Goal: Task Accomplishment & Management: Use online tool/utility

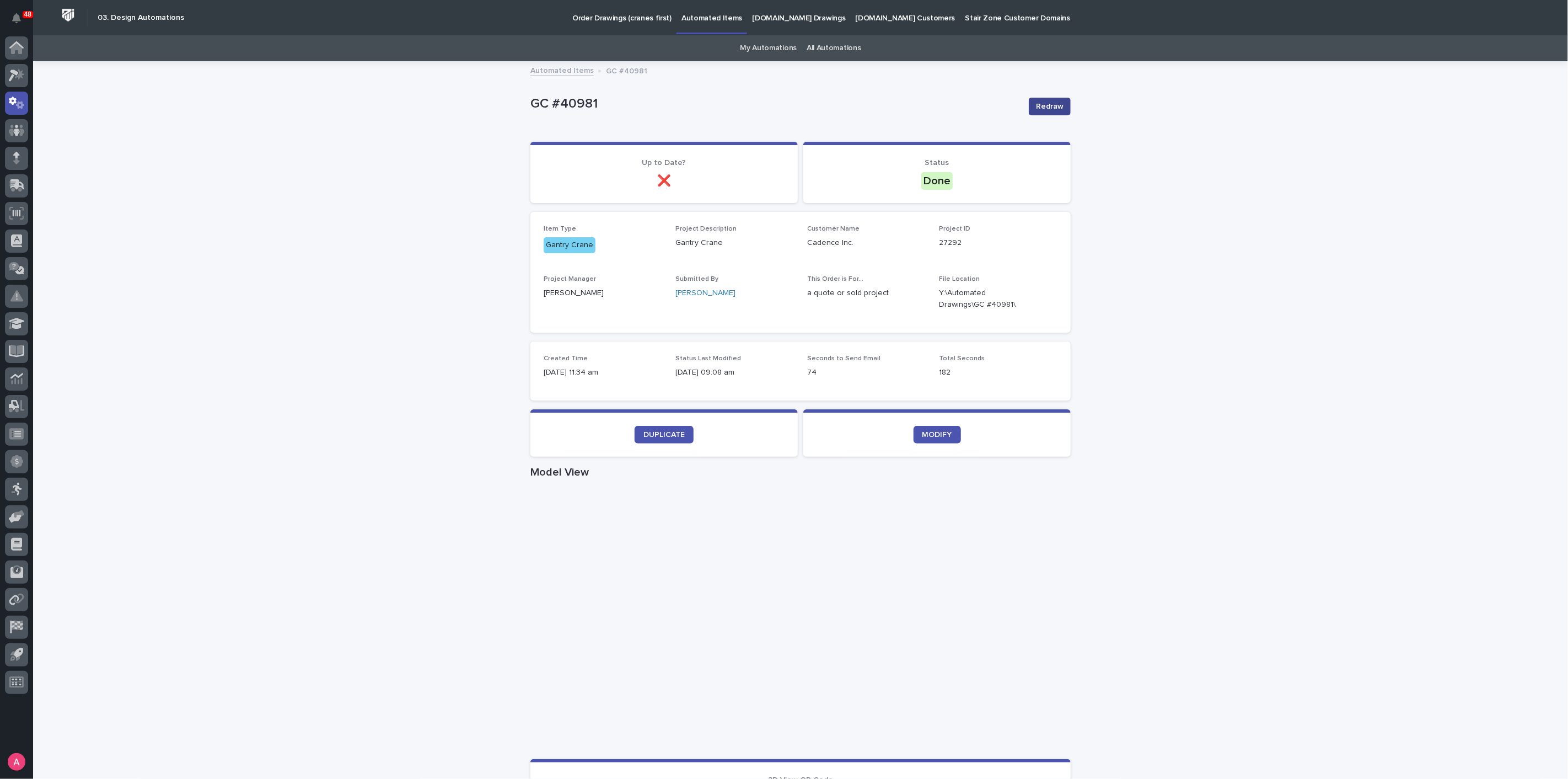
click at [1047, 105] on span "Redraw" at bounding box center [1049, 107] width 27 height 11
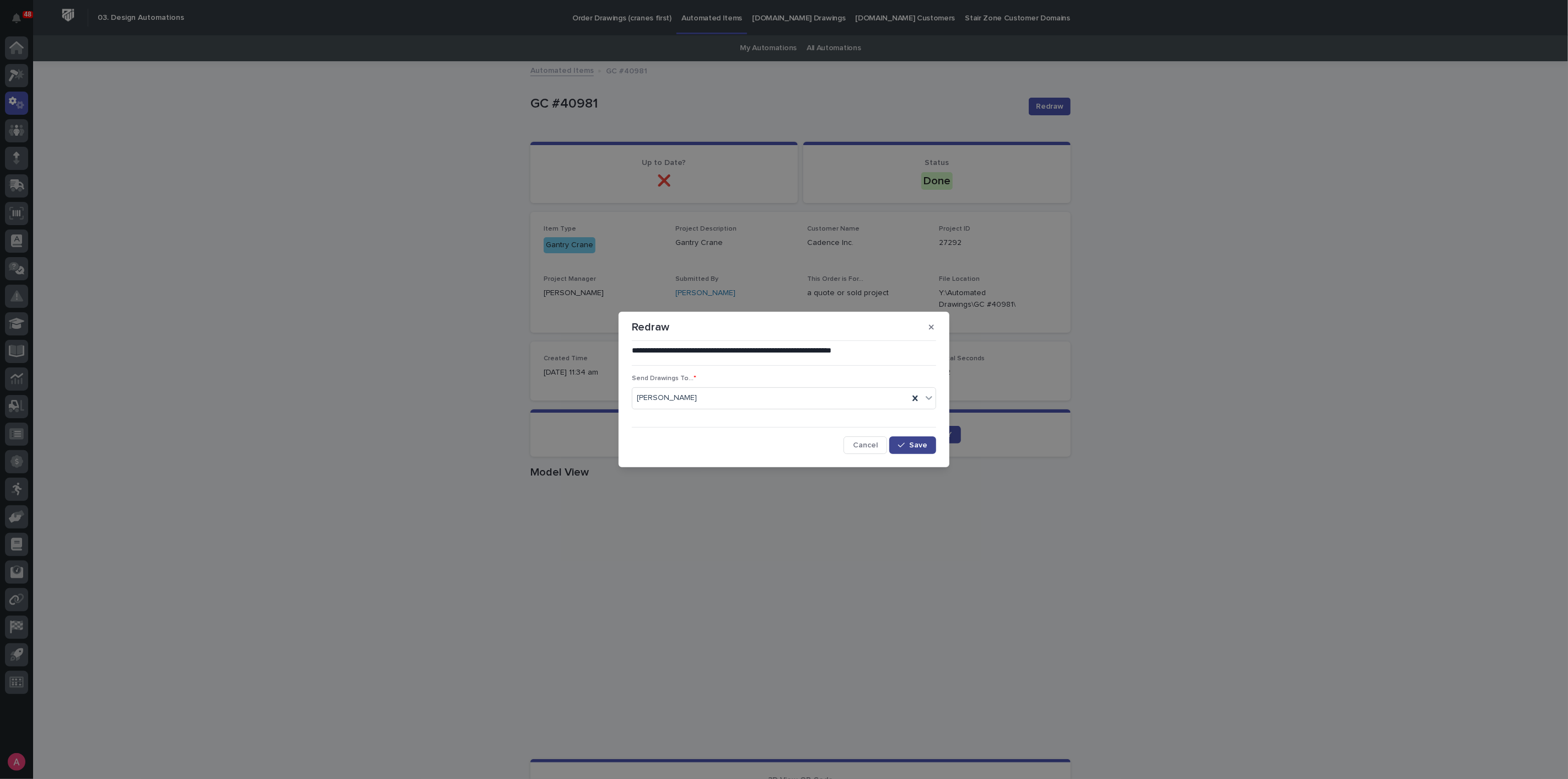
click at [919, 448] on span "Save" at bounding box center [918, 446] width 18 height 8
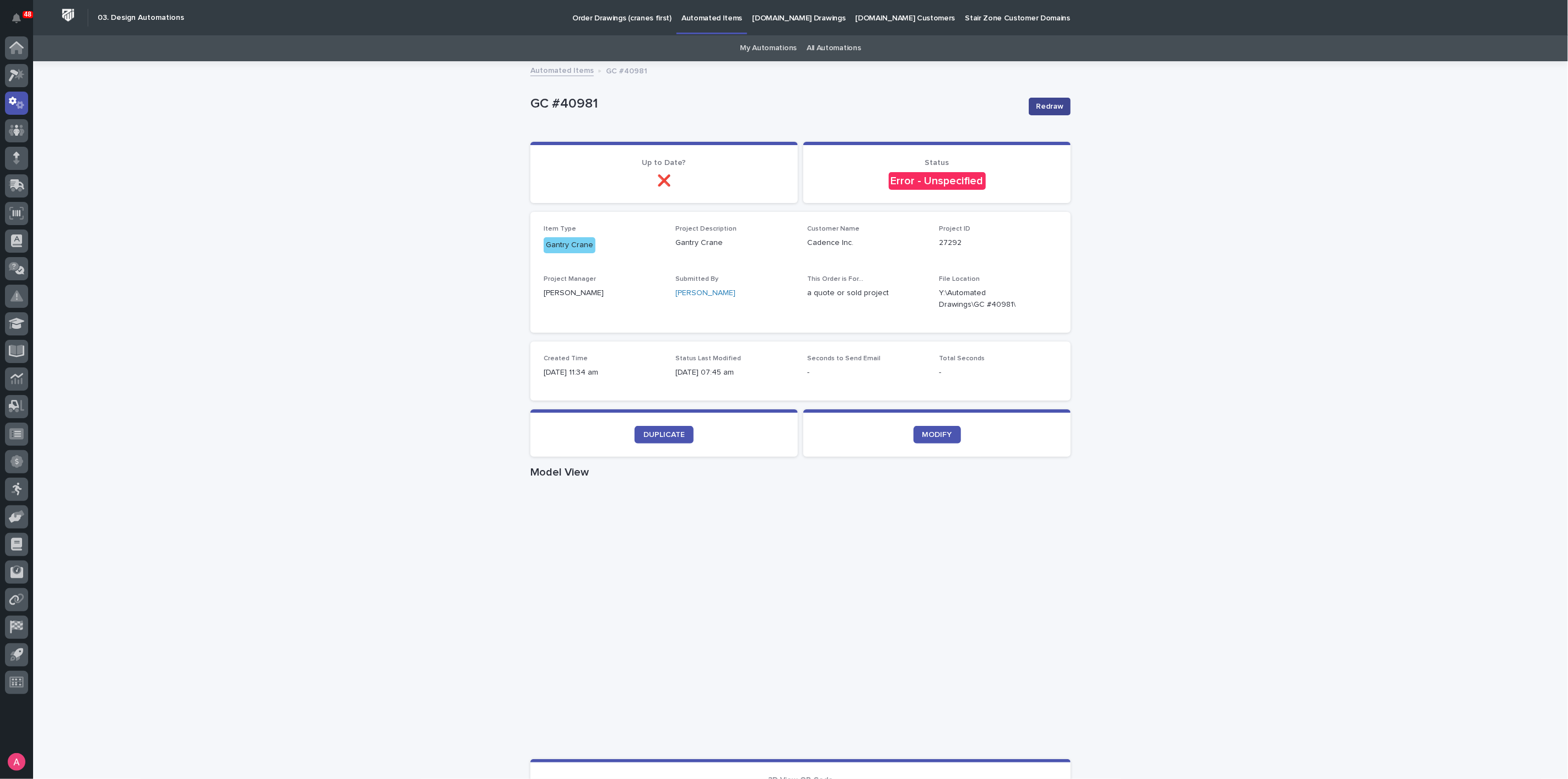
click at [1044, 101] on span "Redraw" at bounding box center [1049, 107] width 27 height 11
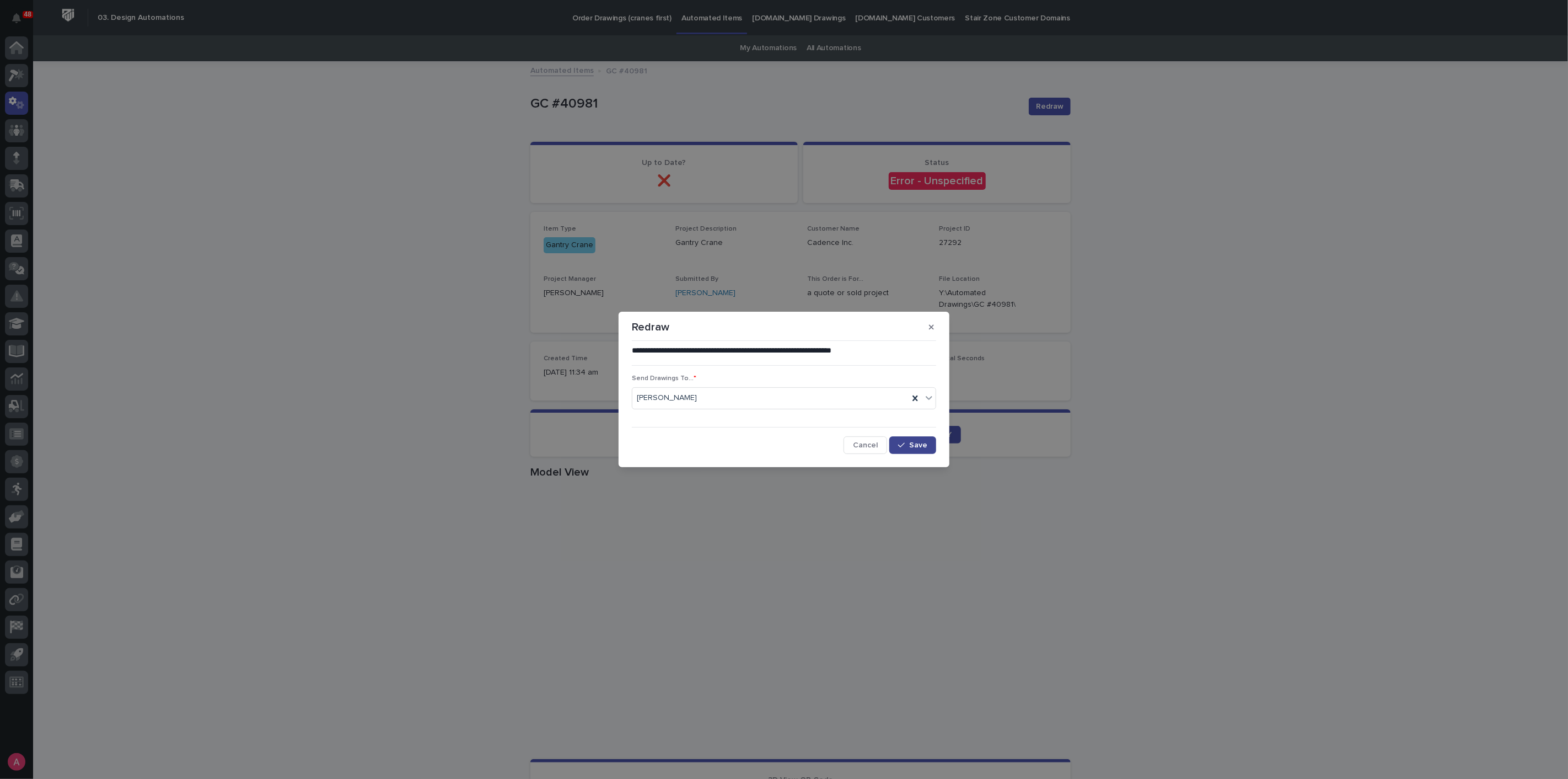
click at [923, 449] on button "Save" at bounding box center [913, 445] width 47 height 18
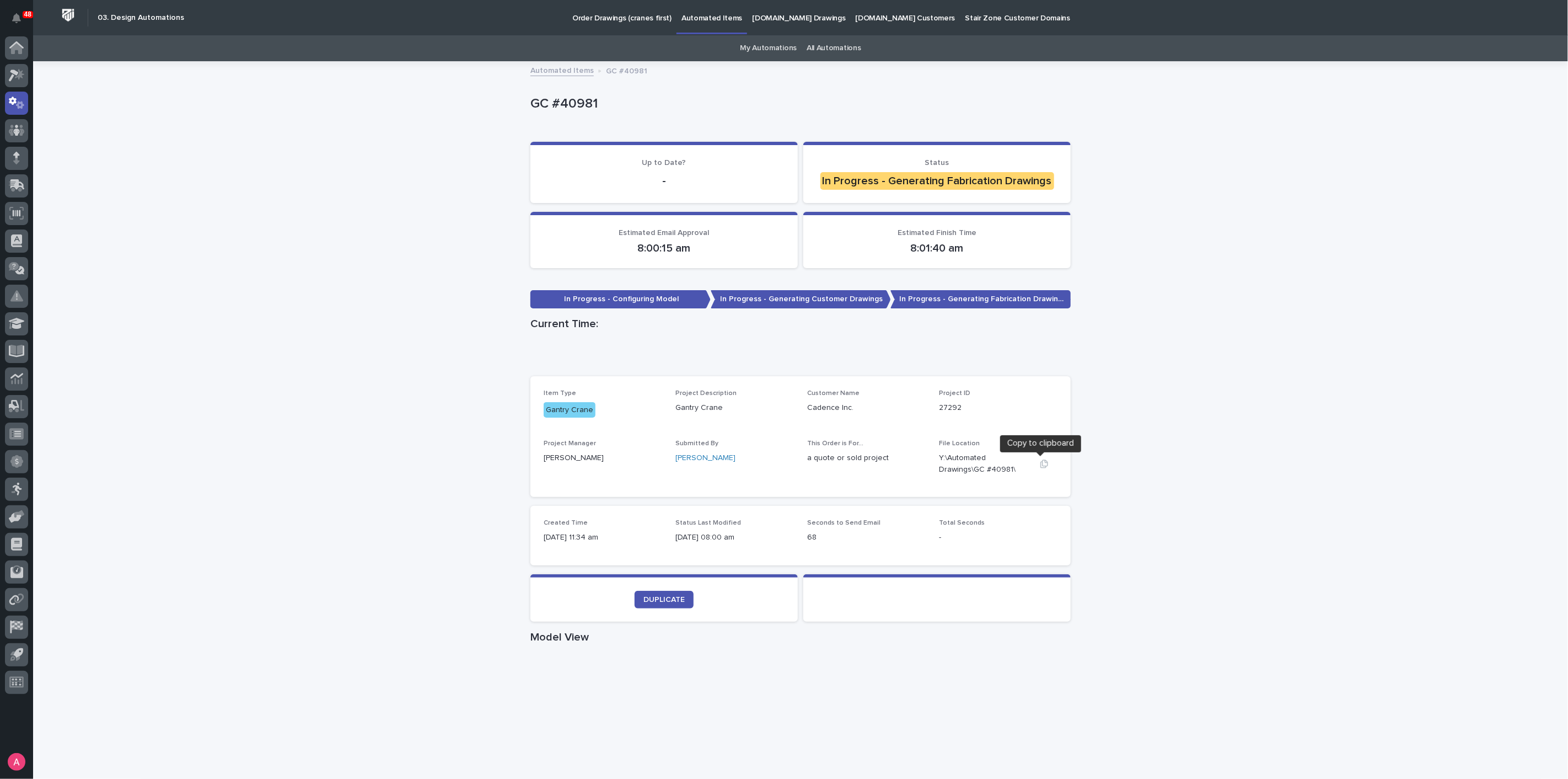
click at [1040, 466] on icon "button" at bounding box center [1044, 464] width 8 height 9
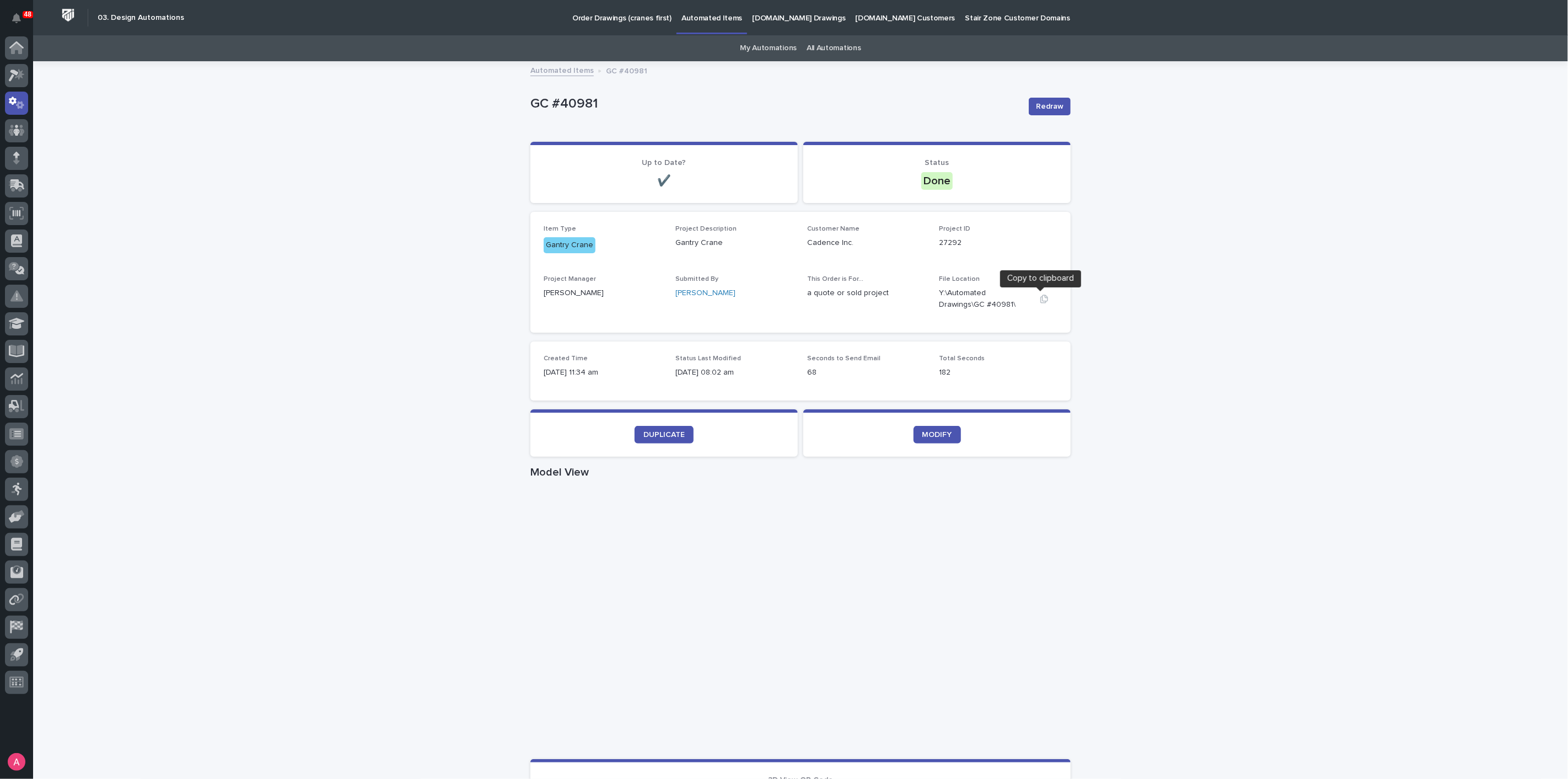
click at [1040, 301] on icon "button" at bounding box center [1044, 299] width 9 height 9
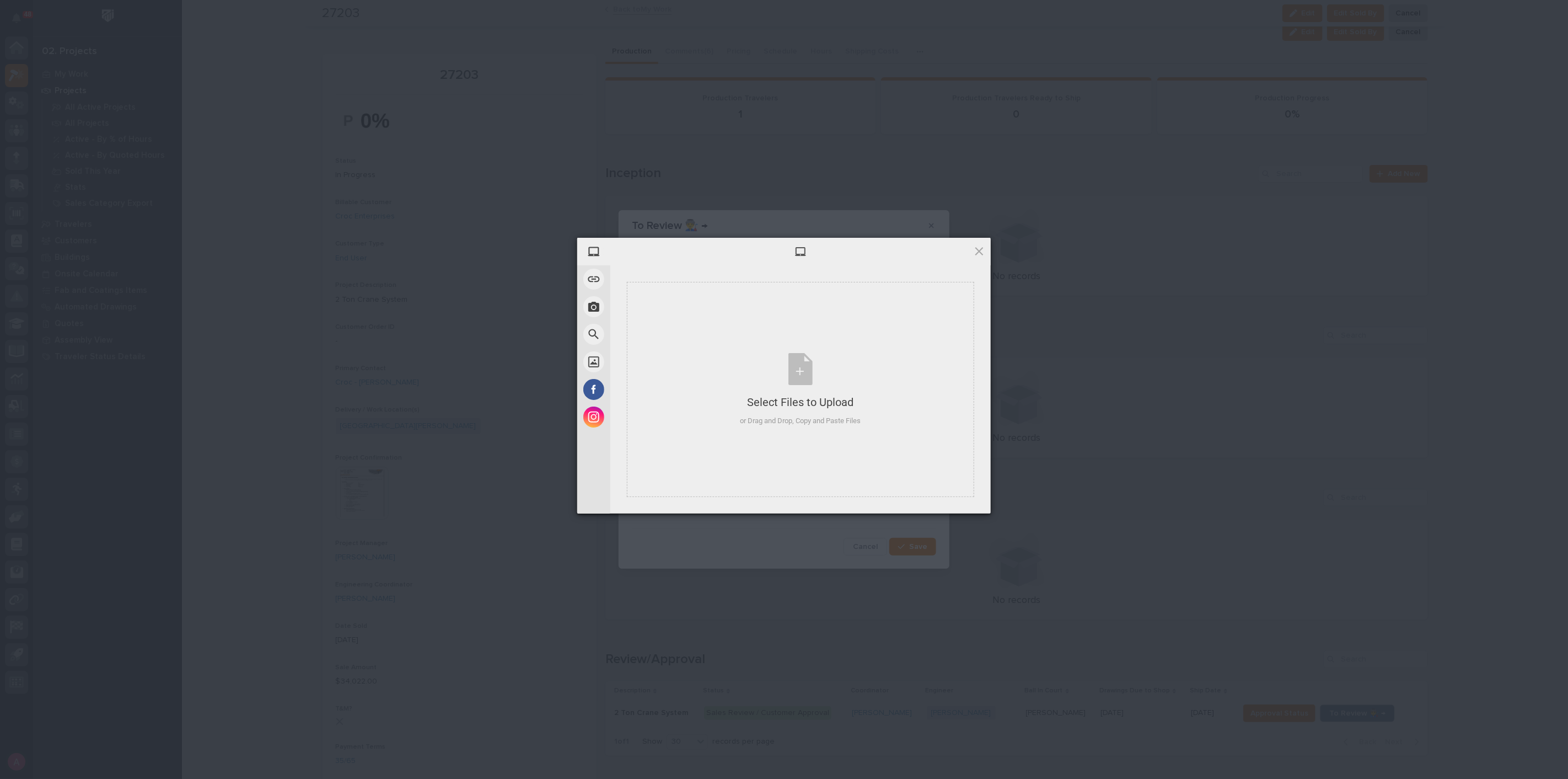
scroll to position [306, 0]
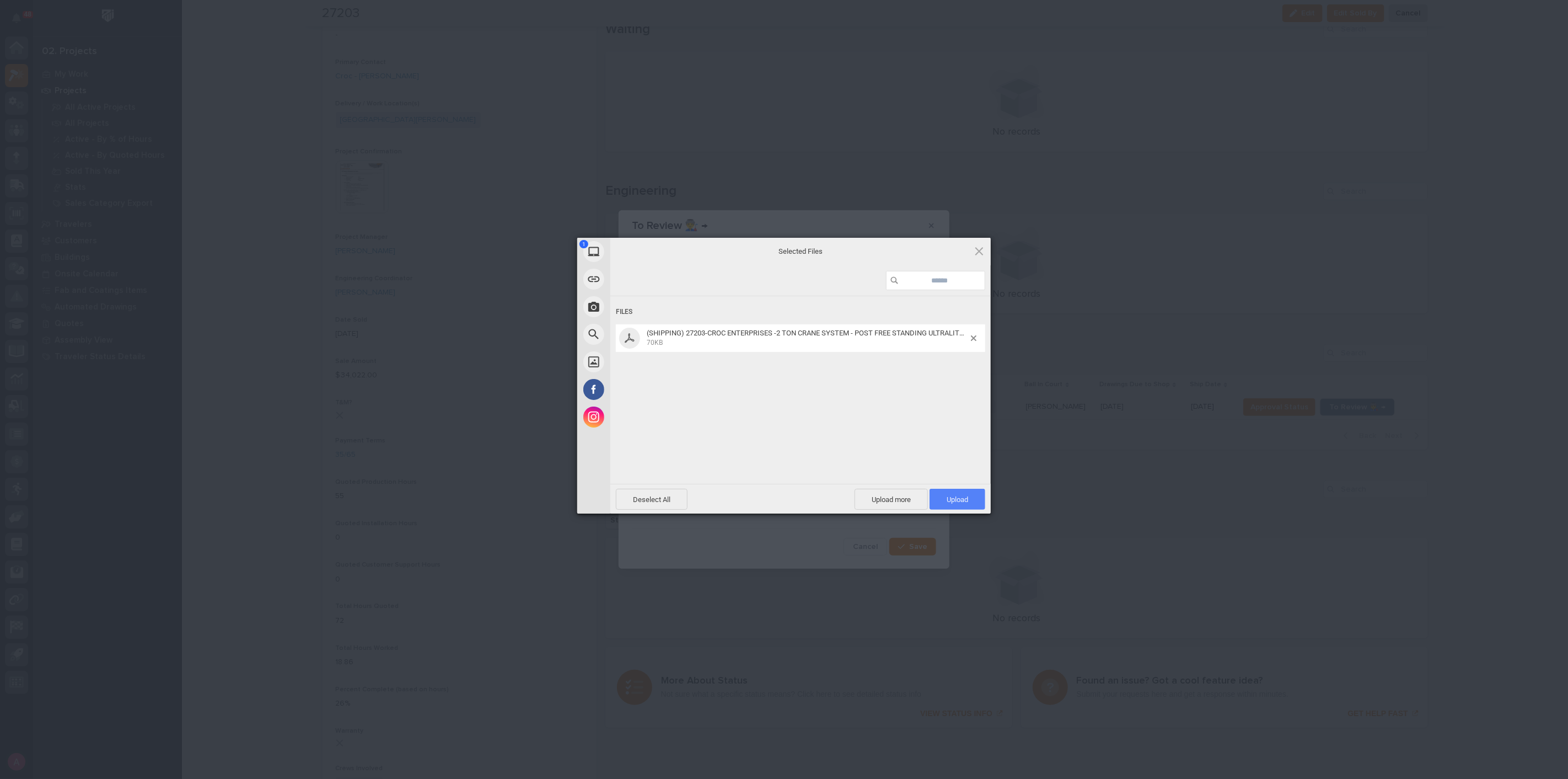
click at [965, 498] on span "Upload 1" at bounding box center [956, 499] width 21 height 9
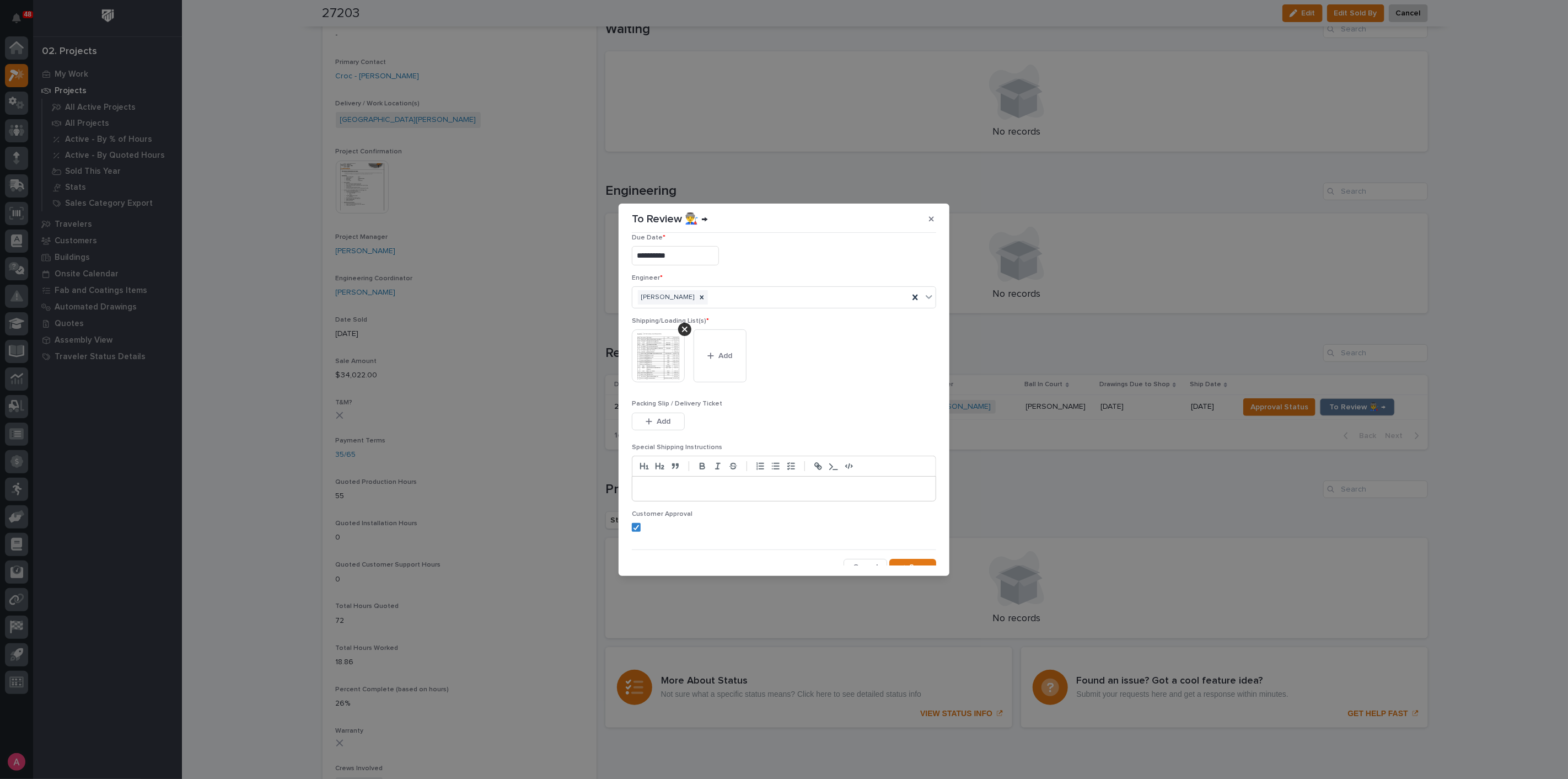
scroll to position [22, 0]
click at [915, 559] on span "Save" at bounding box center [918, 557] width 18 height 10
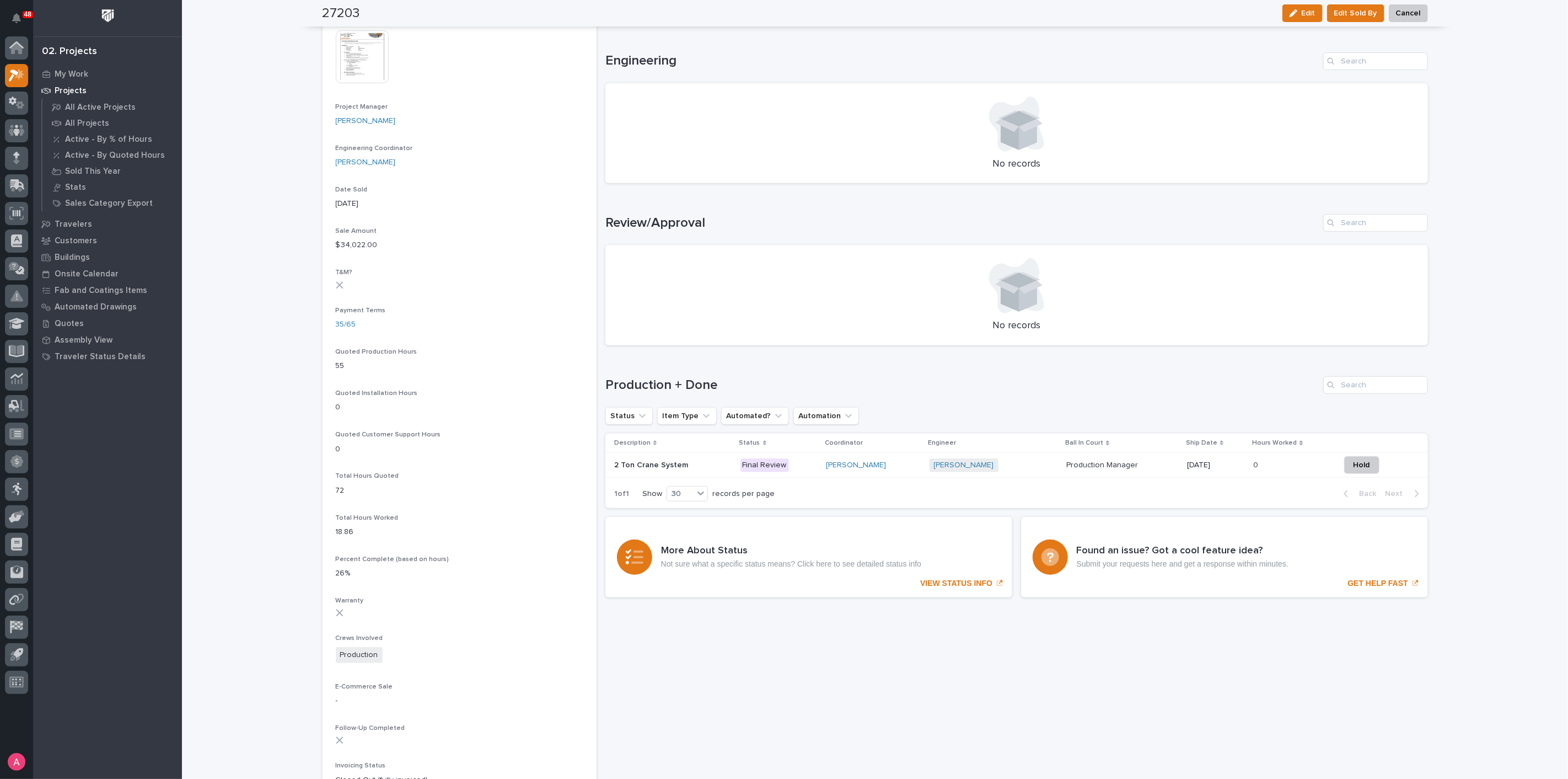
scroll to position [0, 0]
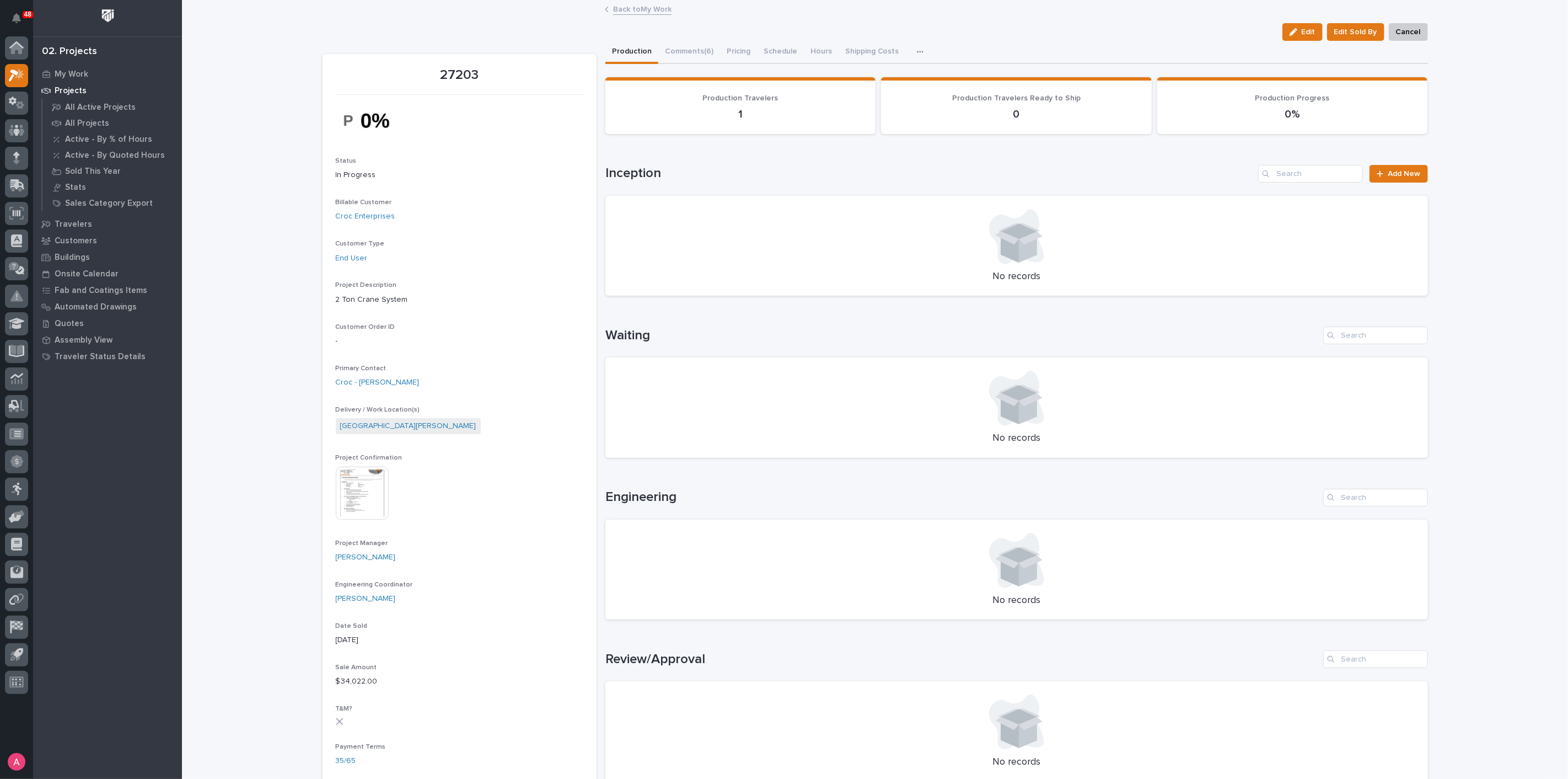
click at [622, 10] on link "Back to My Work" at bounding box center [642, 9] width 59 height 13
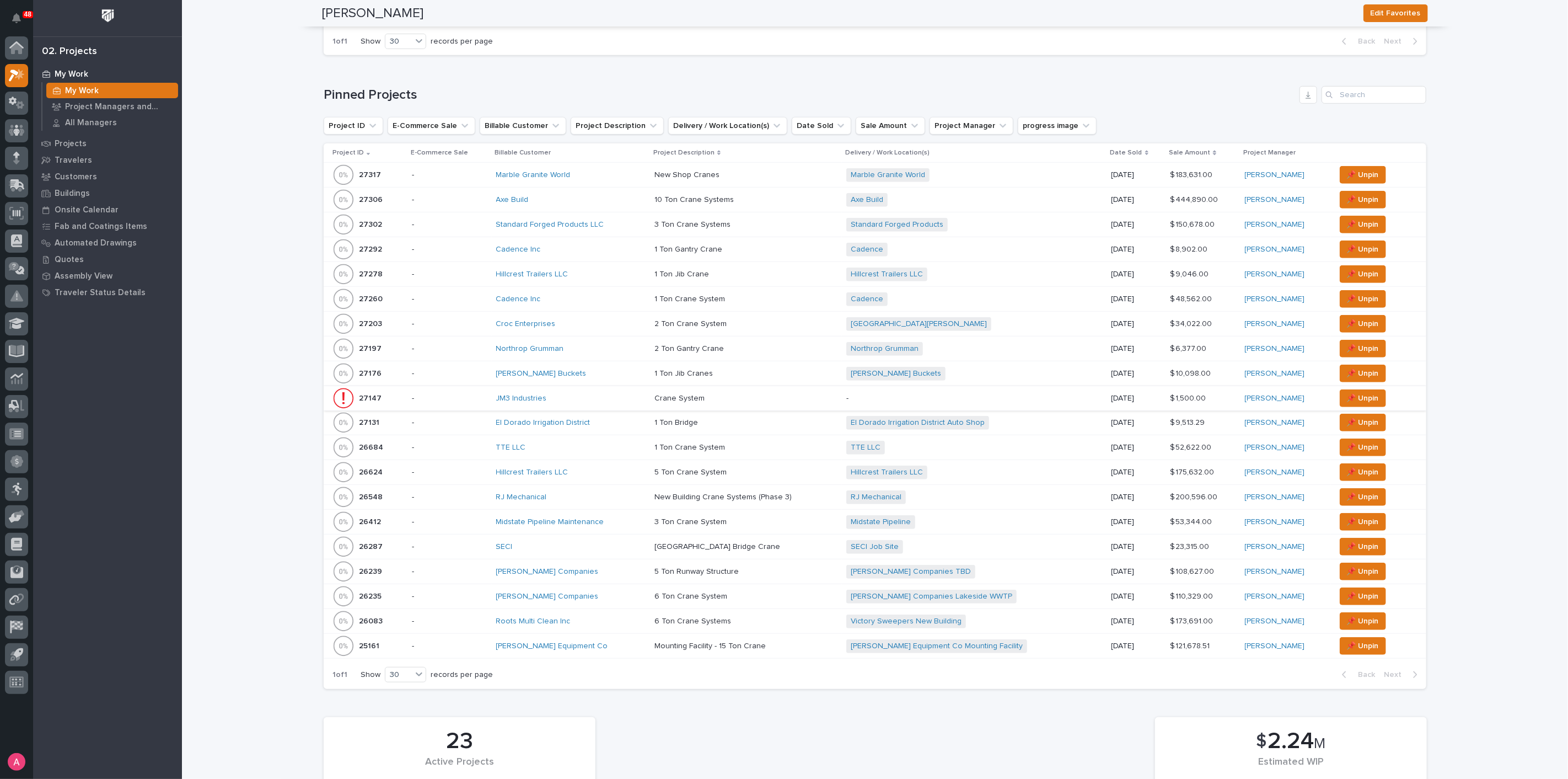
scroll to position [490, 0]
click at [1347, 389] on span "📌 Unpin" at bounding box center [1363, 395] width 32 height 13
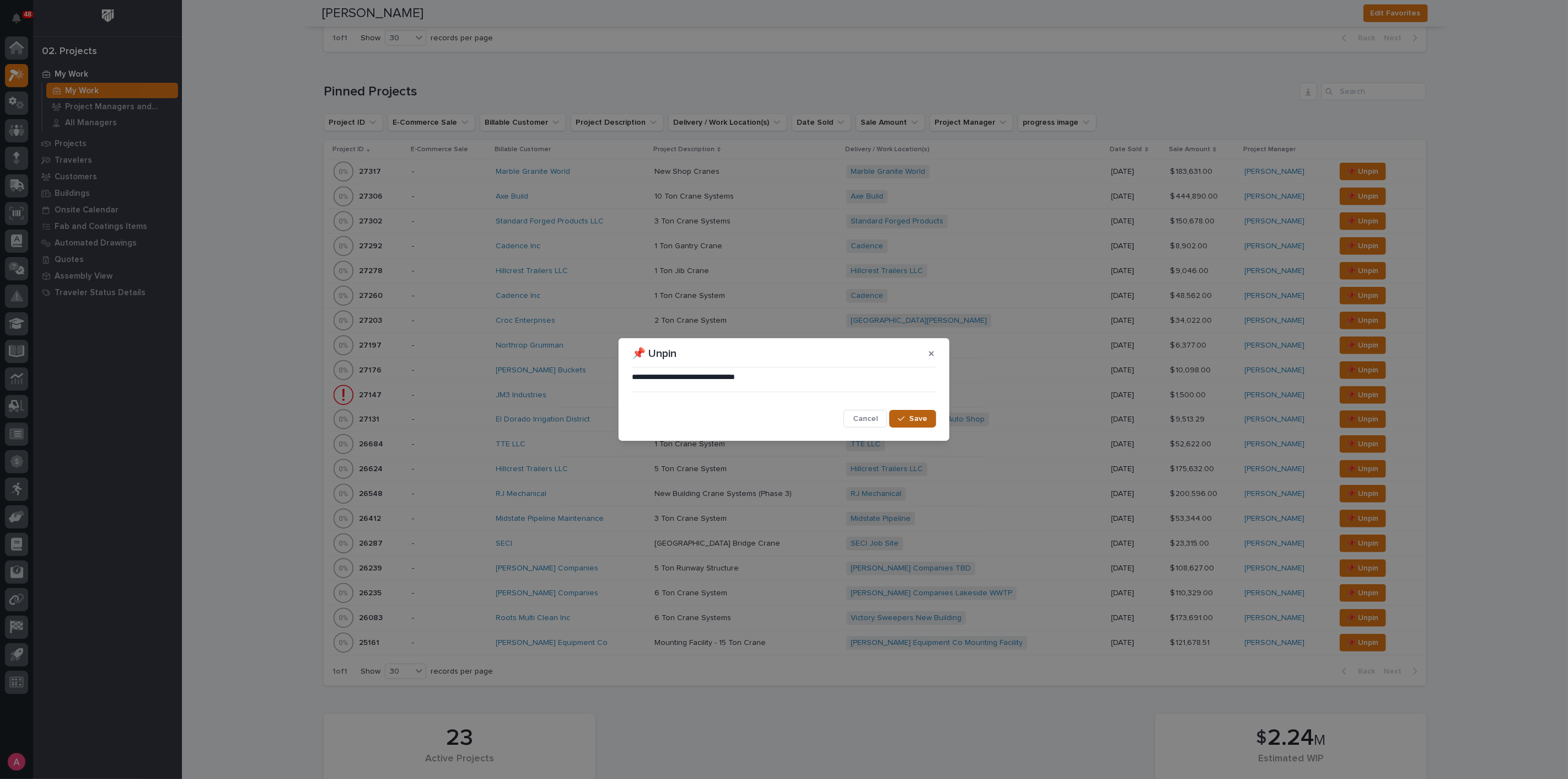
click at [916, 419] on span "Save" at bounding box center [918, 418] width 18 height 10
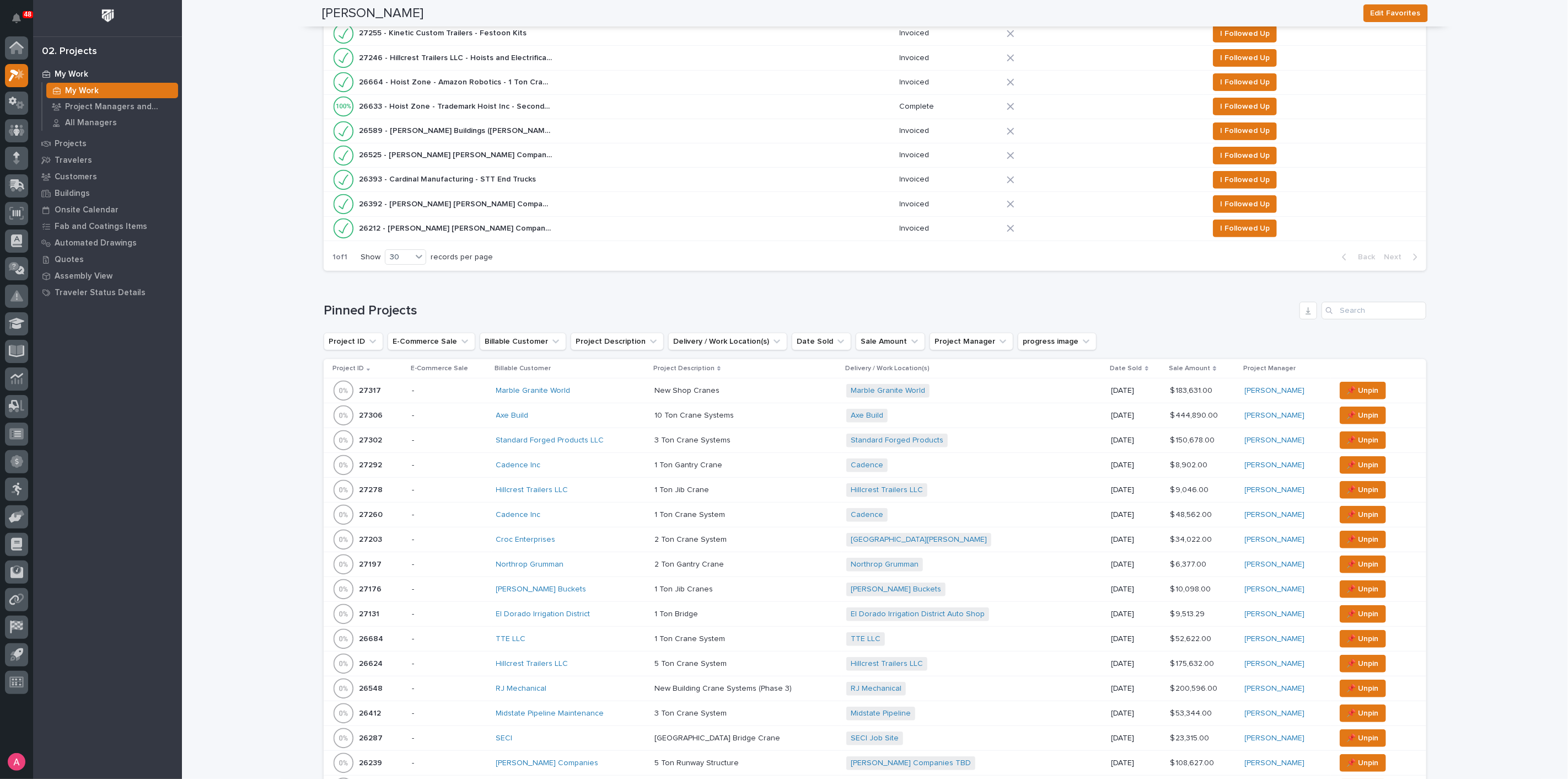
scroll to position [0, 0]
